Goal: Find contact information: Find contact information

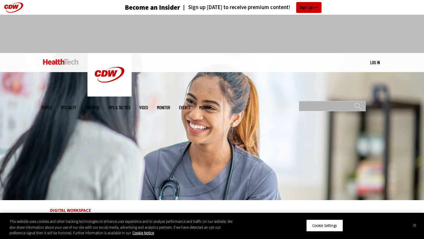
click at [316, 101] on input "Search" at bounding box center [332, 106] width 67 height 10
type input "****"
click at [354, 102] on input "******" at bounding box center [357, 108] width 7 height 12
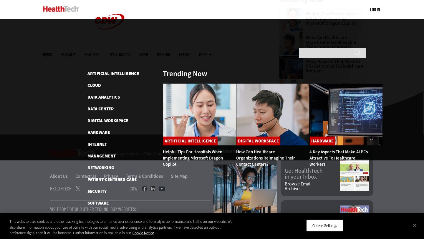
scroll to position [226, 0]
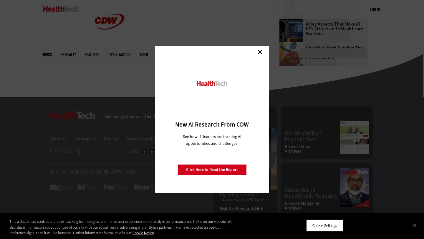
click at [236, 10] on div "Close New AI Research From CDW See how IT leaders are tackling AI opportunities…" at bounding box center [212, 119] width 424 height 239
click at [261, 55] on link "Close" at bounding box center [259, 51] width 9 height 9
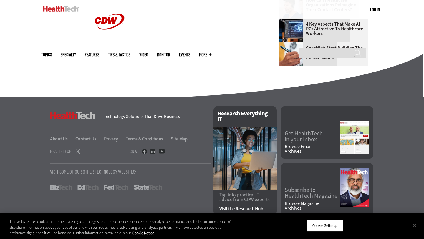
click at [190, 52] on link "Events" at bounding box center [184, 54] width 11 height 4
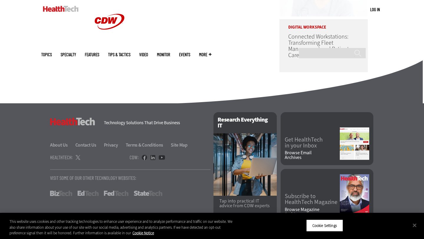
scroll to position [362, 0]
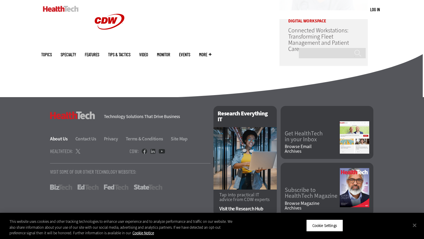
click at [63, 139] on link "About Us" at bounding box center [62, 139] width 24 height 6
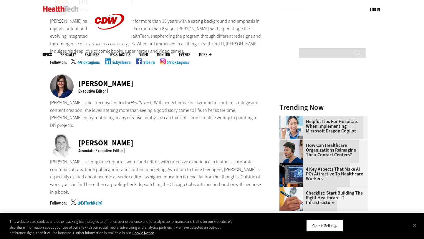
scroll to position [189, 0]
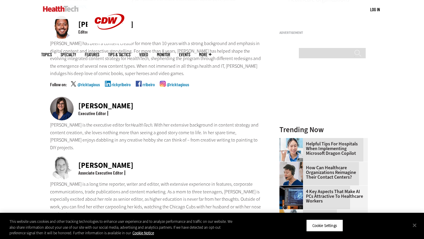
click at [99, 102] on div "Nicole Scilingo" at bounding box center [105, 105] width 55 height 7
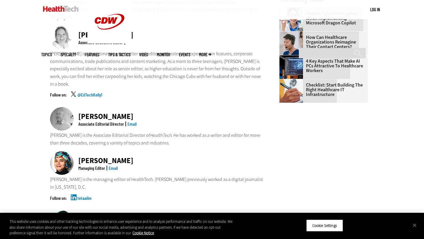
scroll to position [341, 0]
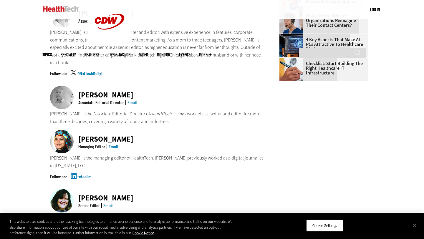
click at [113, 144] on link "Email" at bounding box center [113, 147] width 9 height 6
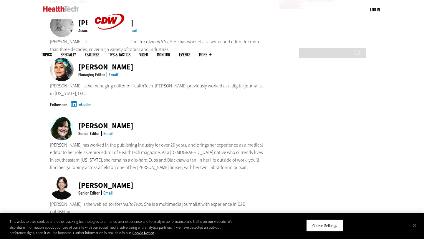
scroll to position [413, 0]
click at [111, 131] on link "Email" at bounding box center [107, 134] width 9 height 6
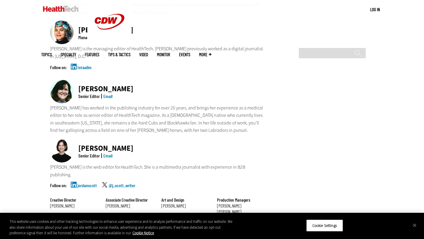
scroll to position [483, 0]
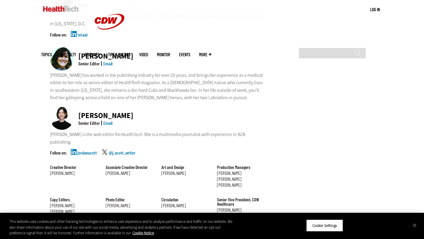
click at [110, 112] on div "Jordan Scott" at bounding box center [105, 115] width 55 height 7
click at [108, 120] on link "Email" at bounding box center [107, 123] width 9 height 6
